Goal: Task Accomplishment & Management: Complete application form

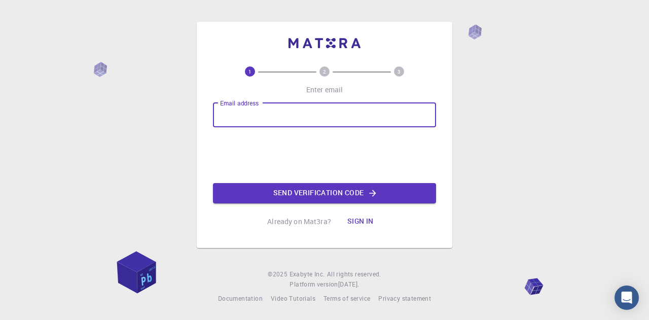
click at [324, 117] on input "Email address" at bounding box center [324, 115] width 223 height 24
type input "[EMAIL_ADDRESS][DOMAIN_NAME]"
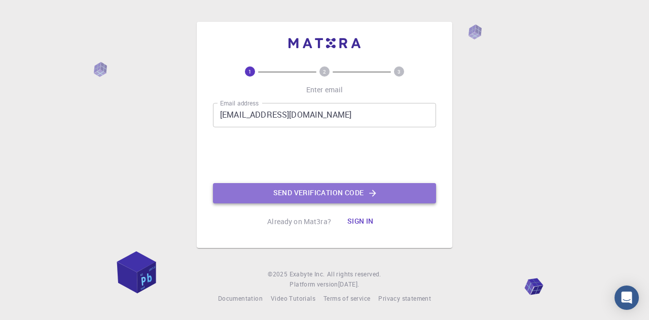
click at [318, 195] on button "Send verification code" at bounding box center [324, 193] width 223 height 20
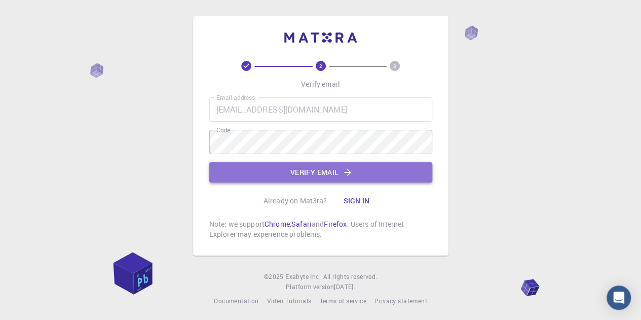
click at [291, 166] on button "Verify email" at bounding box center [320, 172] width 223 height 20
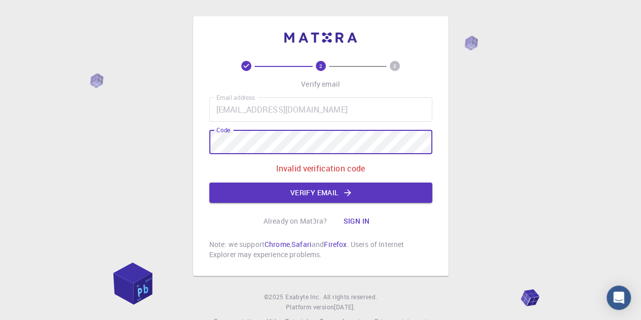
click at [204, 139] on div "2 3 Verify email Email address [EMAIL_ADDRESS][DOMAIN_NAME] Email address Code …" at bounding box center [320, 145] width 255 height 259
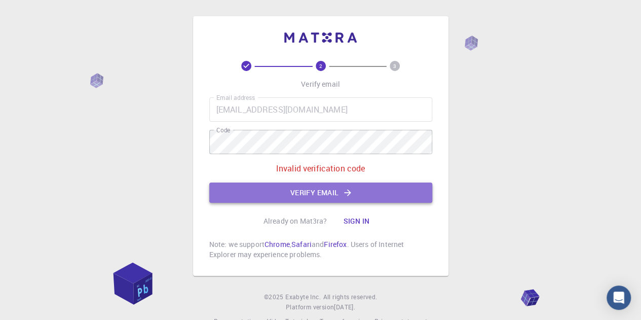
click at [273, 190] on button "Verify email" at bounding box center [320, 192] width 223 height 20
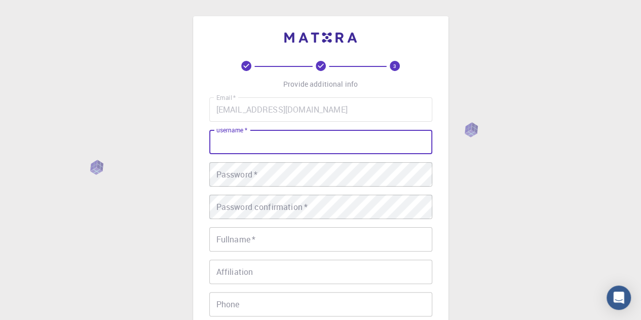
click at [279, 141] on input "username   *" at bounding box center [320, 142] width 223 height 24
type input "EngrAbbas"
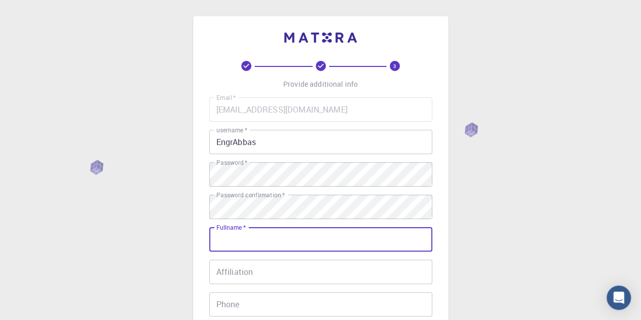
click at [268, 238] on input "Fullname   *" at bounding box center [320, 239] width 223 height 24
type input "[PERSON_NAME]"
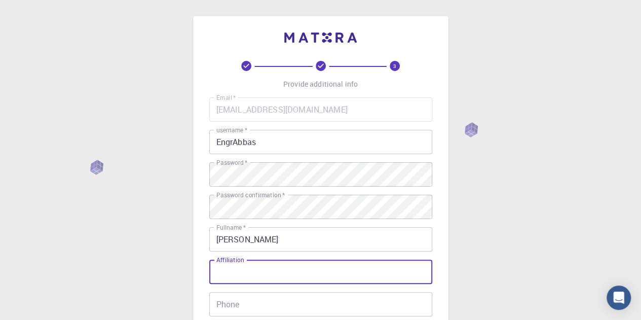
click at [299, 276] on input "Affiliation" at bounding box center [320, 271] width 223 height 24
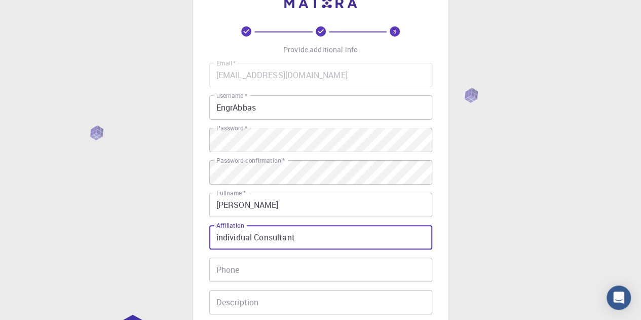
scroll to position [51, 0]
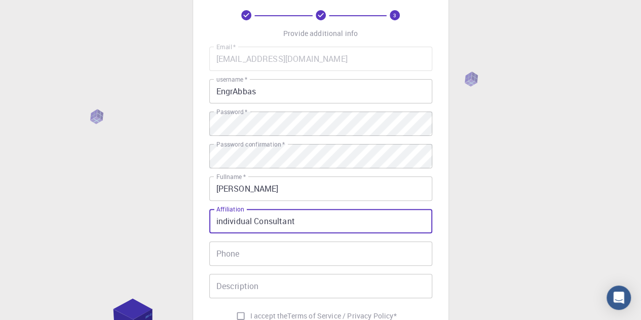
type input "individual Consultant"
click at [282, 252] on input "Phone" at bounding box center [320, 253] width 223 height 24
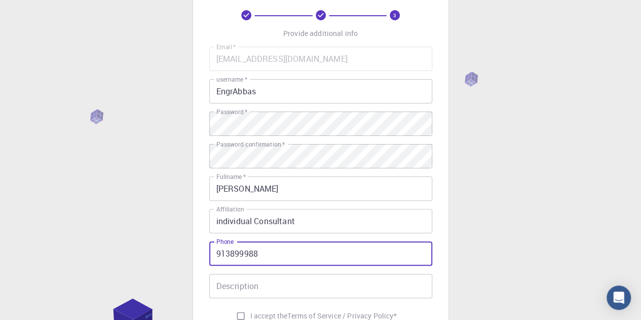
click at [215, 254] on input "913899988" at bounding box center [320, 253] width 223 height 24
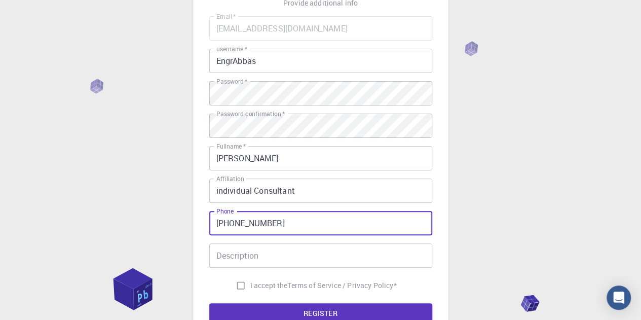
scroll to position [101, 0]
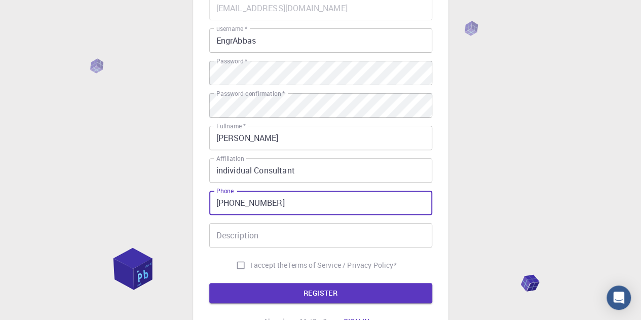
type input "[PHONE_NUMBER]"
click at [238, 265] on input "I accept the Terms of Service / Privacy Policy *" at bounding box center [240, 264] width 19 height 19
checkbox input "true"
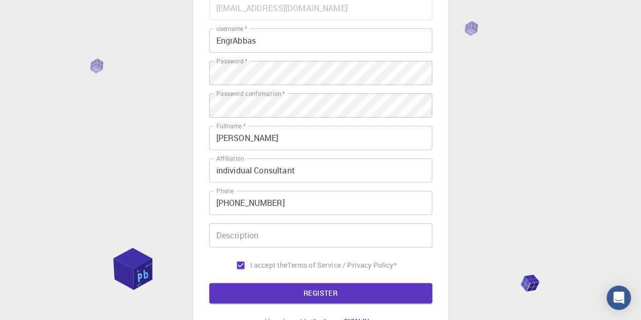
click at [280, 295] on button "REGISTER" at bounding box center [320, 293] width 223 height 20
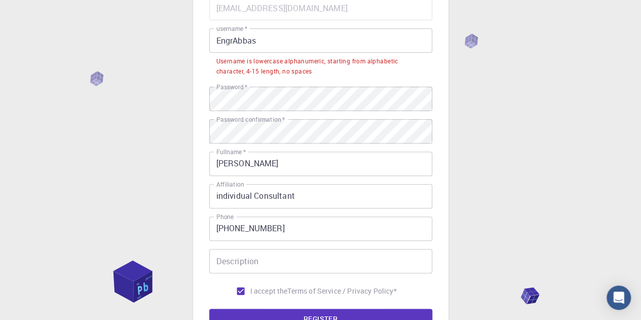
click at [262, 41] on input "EngrAbbas" at bounding box center [320, 40] width 223 height 24
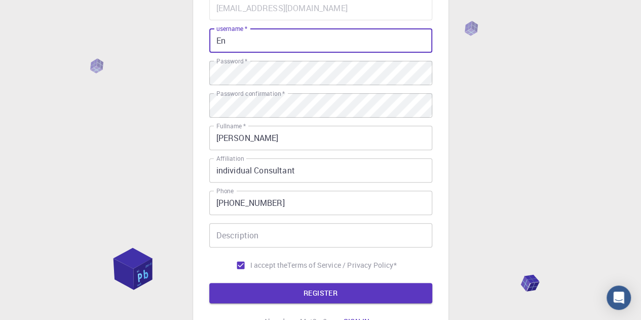
type input "E"
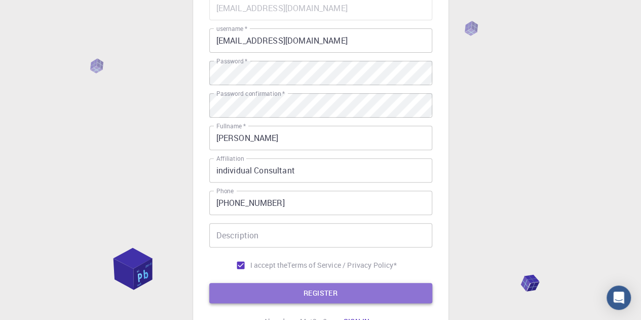
click at [293, 290] on button "REGISTER" at bounding box center [320, 293] width 223 height 20
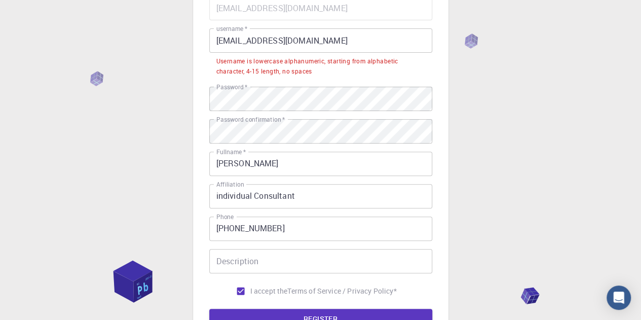
click at [321, 42] on input "[EMAIL_ADDRESS][DOMAIN_NAME]" at bounding box center [320, 40] width 223 height 24
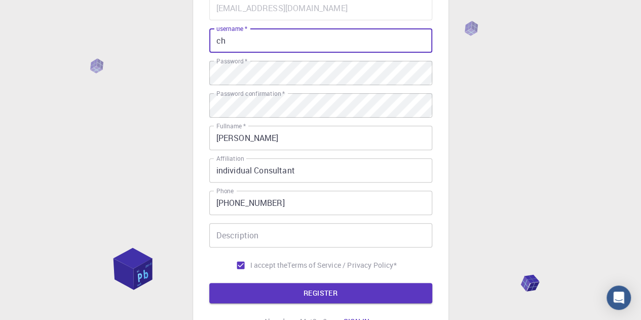
type input "c"
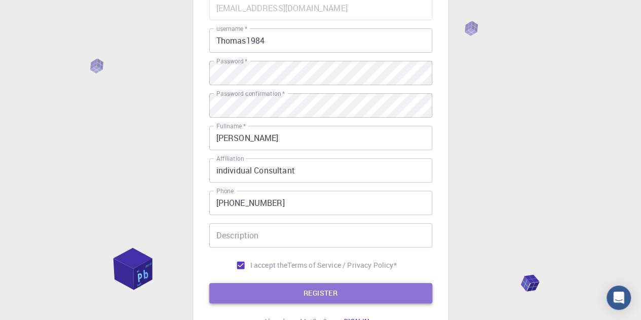
click at [331, 289] on button "REGISTER" at bounding box center [320, 293] width 223 height 20
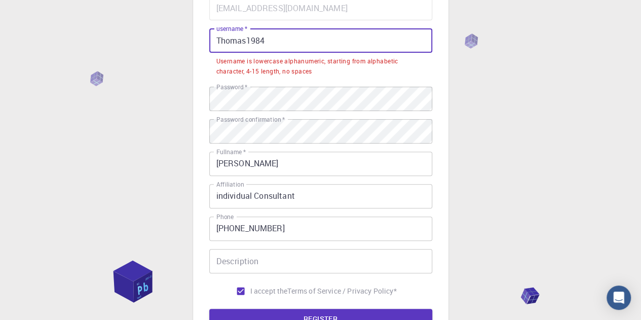
click at [220, 40] on input "Thomas1984" at bounding box center [320, 40] width 223 height 24
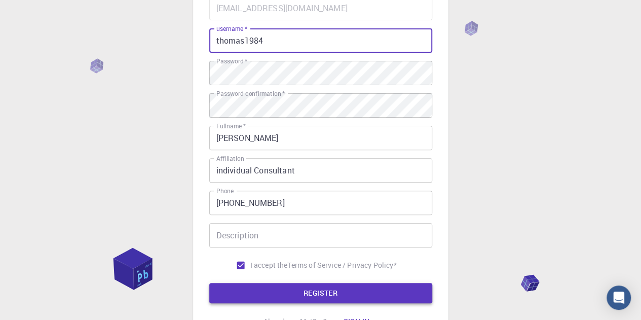
type input "thomas1984"
click at [301, 296] on button "REGISTER" at bounding box center [320, 293] width 223 height 20
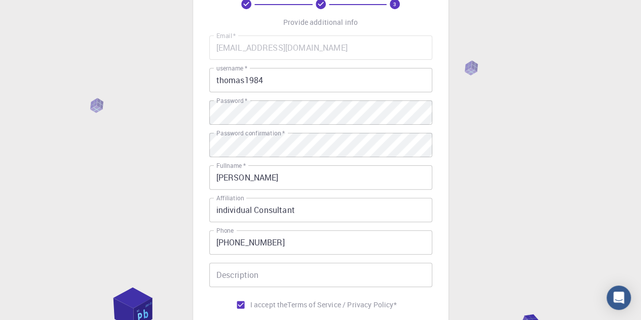
scroll to position [0, 0]
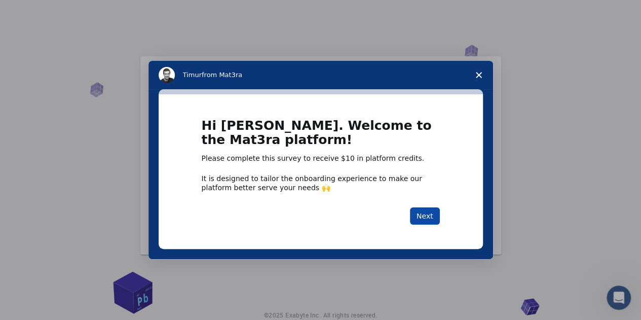
click at [431, 213] on button "Next" at bounding box center [425, 215] width 30 height 17
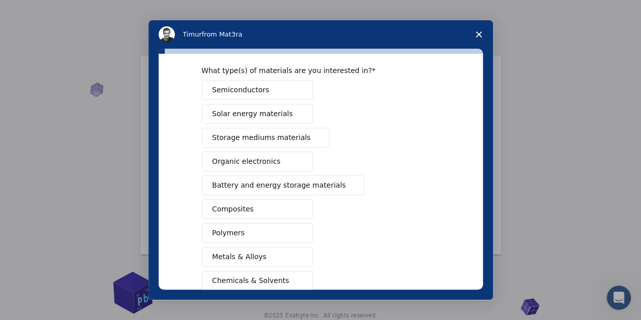
scroll to position [13, 0]
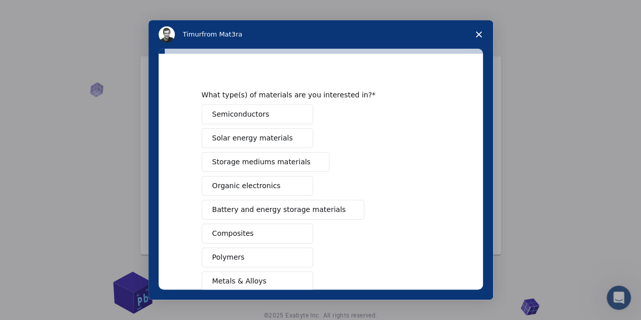
click at [257, 140] on span "Solar energy materials" at bounding box center [252, 138] width 81 height 11
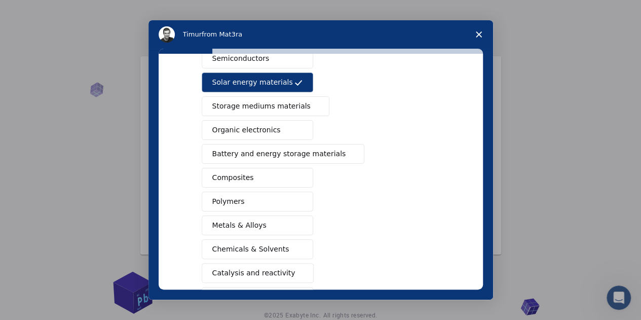
scroll to position [115, 0]
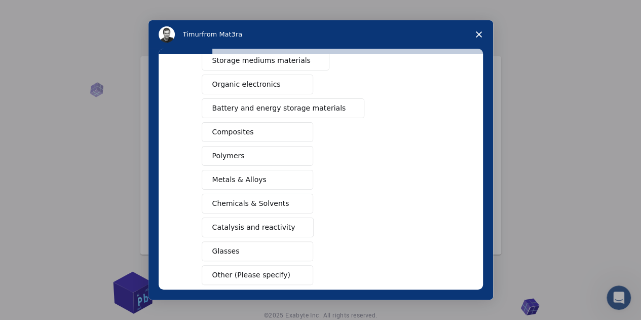
click at [248, 271] on span "Other (Please specify)" at bounding box center [251, 275] width 78 height 11
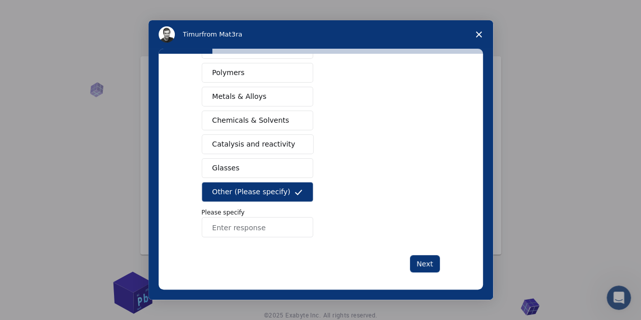
scroll to position [201, 0]
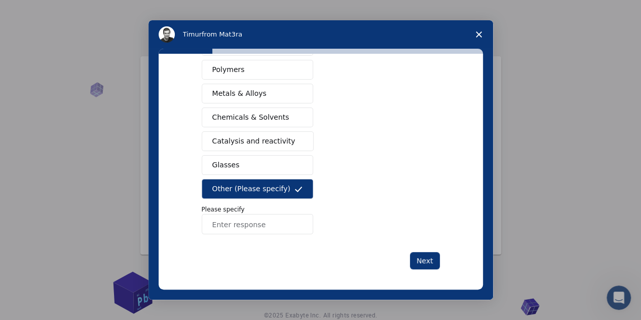
click at [252, 218] on input "Enter response" at bounding box center [257, 224] width 111 height 20
type input "C"
type input "Structural design"
click at [426, 258] on button "Next" at bounding box center [425, 260] width 30 height 17
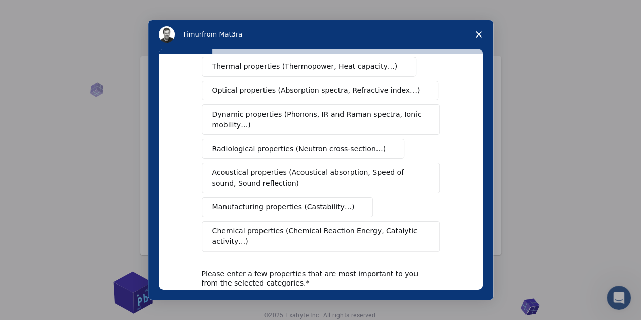
scroll to position [218, 0]
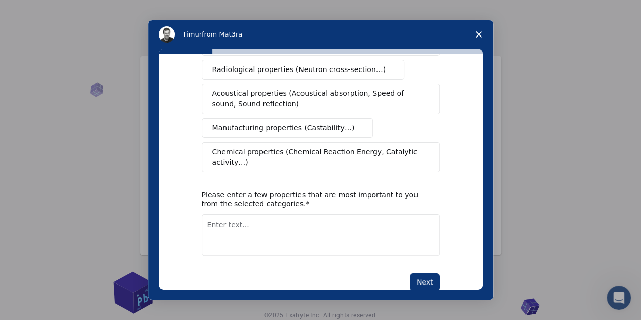
click at [341, 214] on textarea "Enter text..." at bounding box center [321, 235] width 238 height 42
type textarea "Child friendly spaces"
click at [416, 273] on button "Next" at bounding box center [425, 281] width 30 height 17
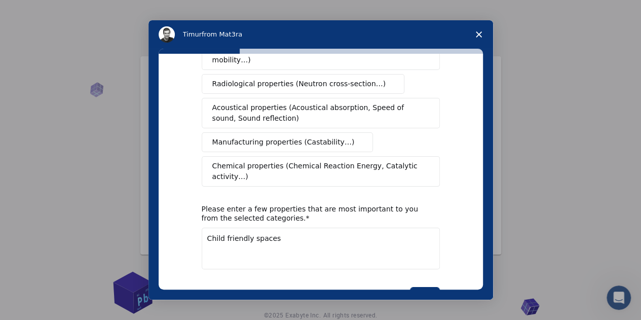
scroll to position [230, 0]
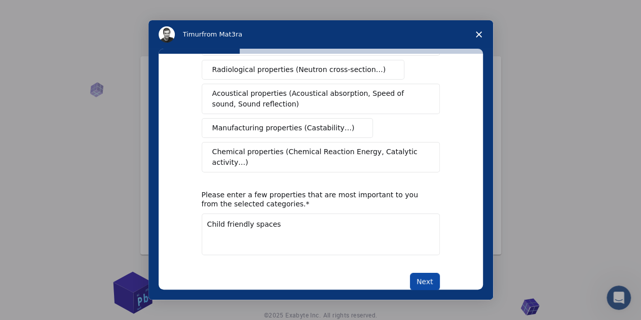
click at [415, 273] on button "Next" at bounding box center [425, 281] width 30 height 17
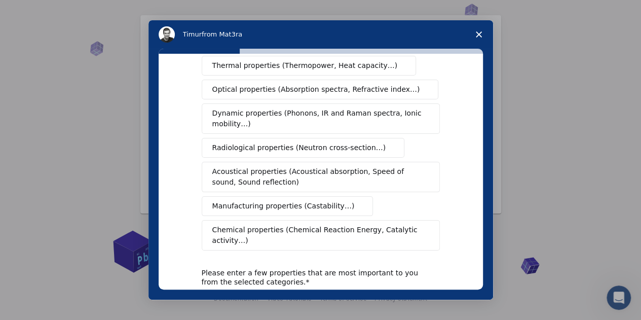
scroll to position [0, 0]
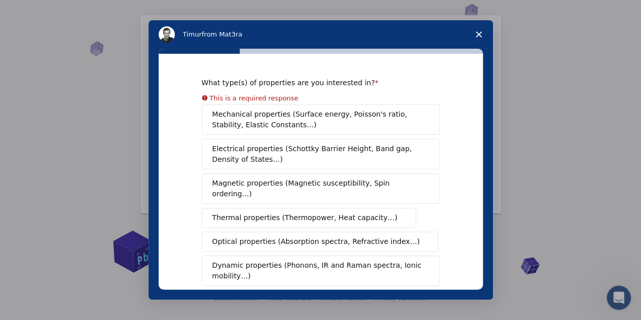
click at [296, 122] on div "Mechanical properties (Surface energy, Poisson's ratio, Stability, Elastic Cons…" at bounding box center [321, 253] width 238 height 298
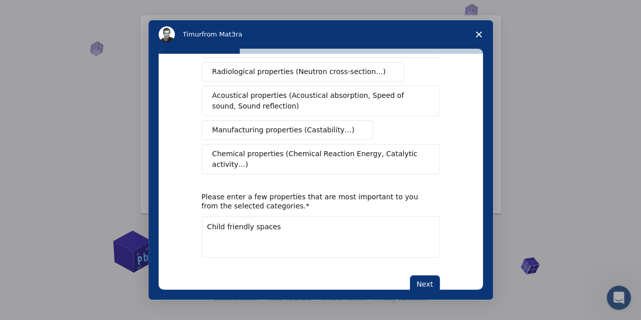
scroll to position [218, 0]
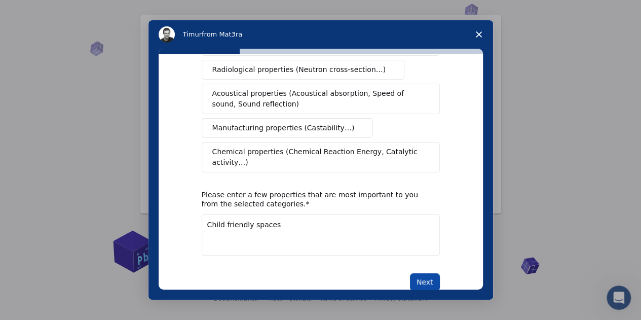
click at [423, 273] on button "Next" at bounding box center [425, 281] width 30 height 17
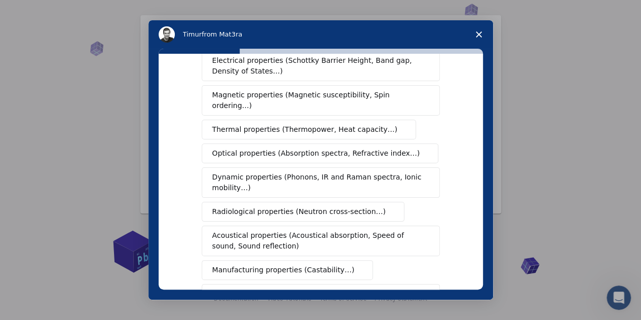
scroll to position [0, 0]
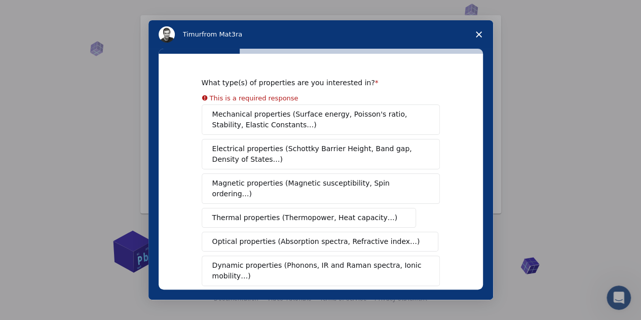
click at [476, 34] on icon "Close survey" at bounding box center [479, 34] width 6 height 6
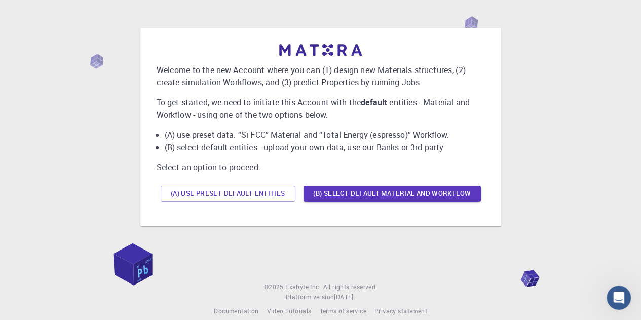
scroll to position [42, 0]
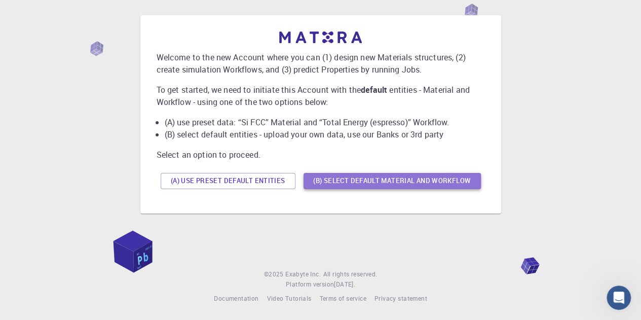
click at [378, 183] on button "(B) Select default material and workflow" at bounding box center [392, 181] width 177 height 16
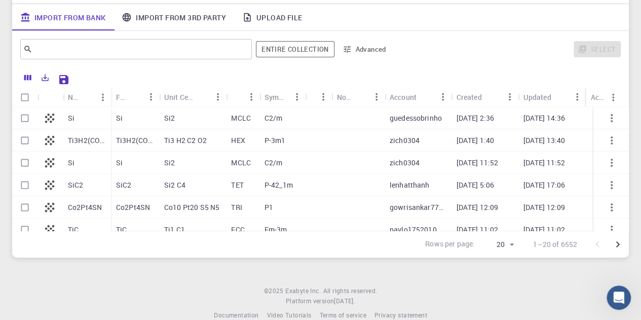
scroll to position [141, 0]
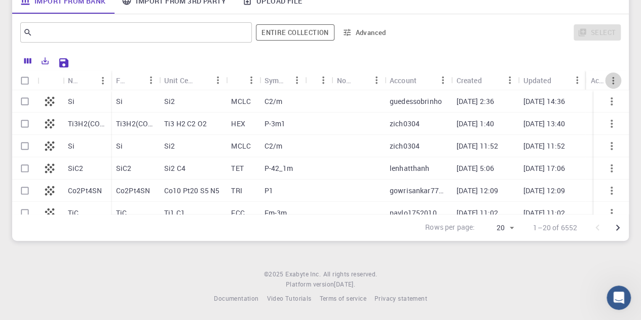
click at [612, 81] on icon "Menu" at bounding box center [613, 80] width 11 height 11
